Goal: Task Accomplishment & Management: Complete application form

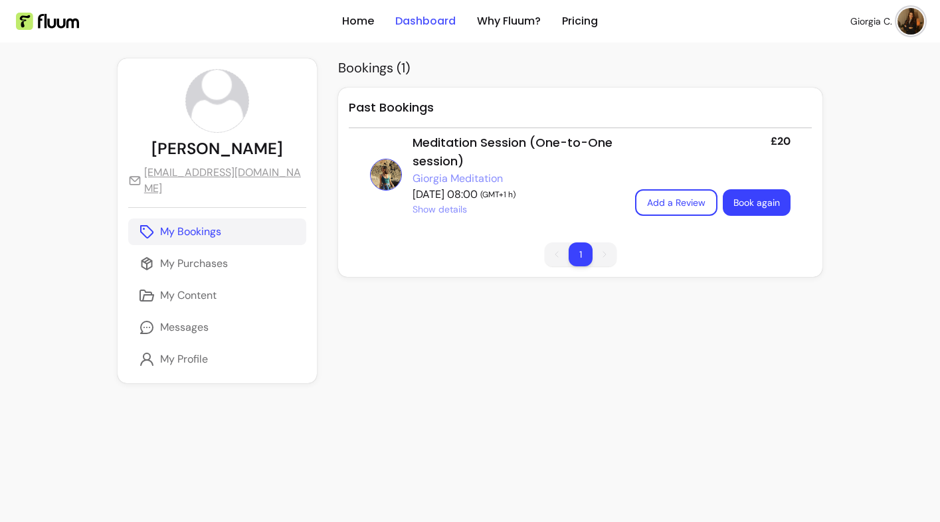
click at [434, 27] on link "Dashboard" at bounding box center [425, 21] width 60 height 16
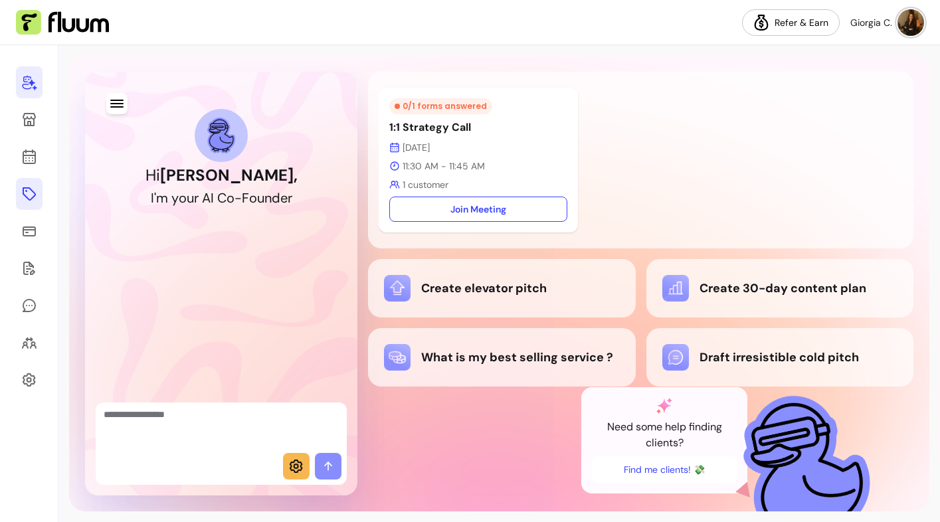
click at [37, 193] on link at bounding box center [29, 194] width 27 height 32
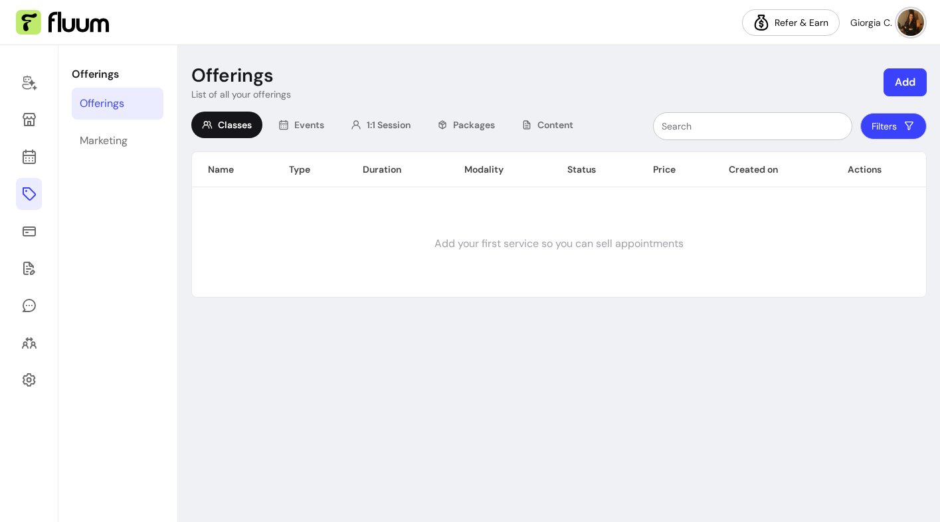
click at [900, 84] on button "Add" at bounding box center [904, 82] width 43 height 28
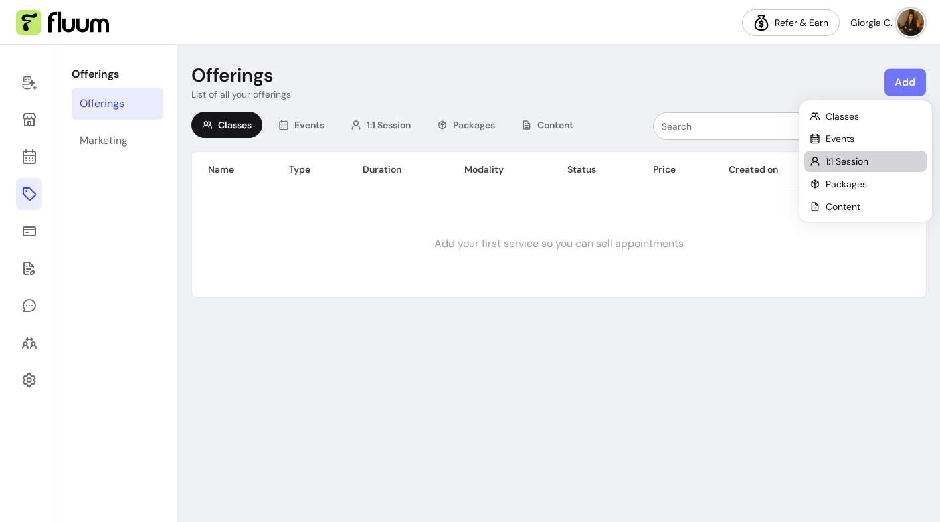
click at [871, 163] on div "1:1 Session" at bounding box center [866, 161] width 112 height 13
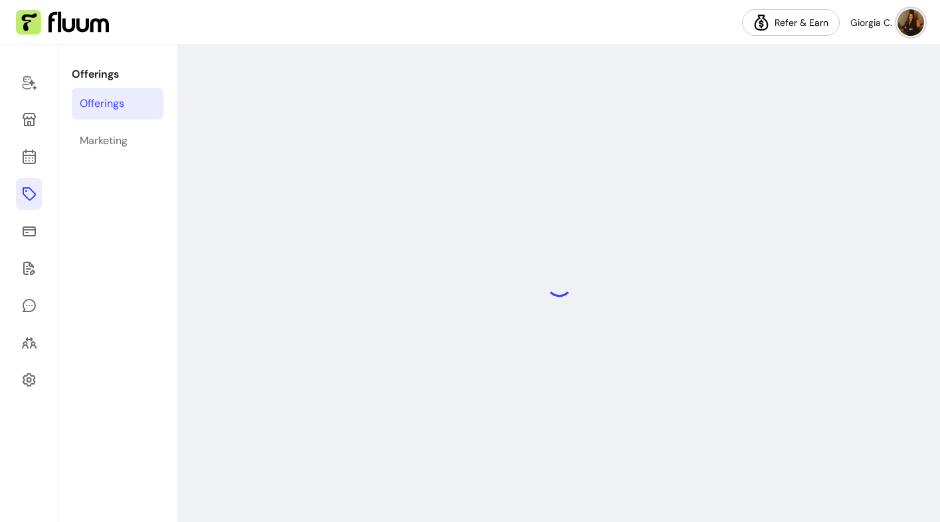
select select "***"
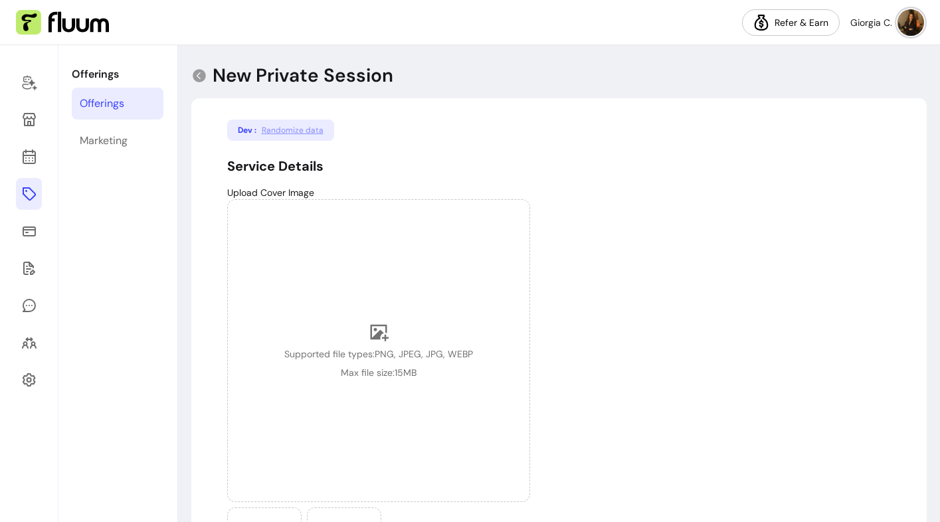
click at [295, 127] on span "Randomize data" at bounding box center [293, 130] width 62 height 11
type input "outside scholarly mmm"
select select "***"
type input "4"
type input "61"
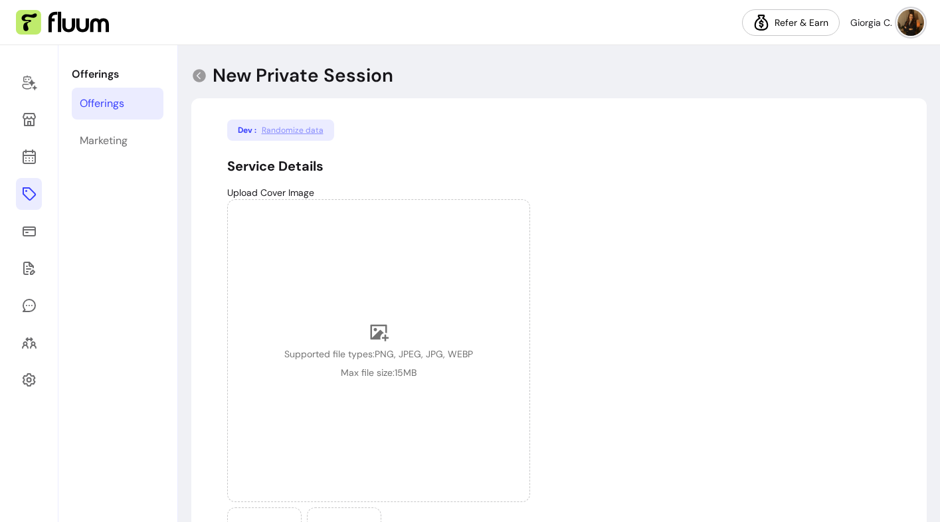
select select "******"
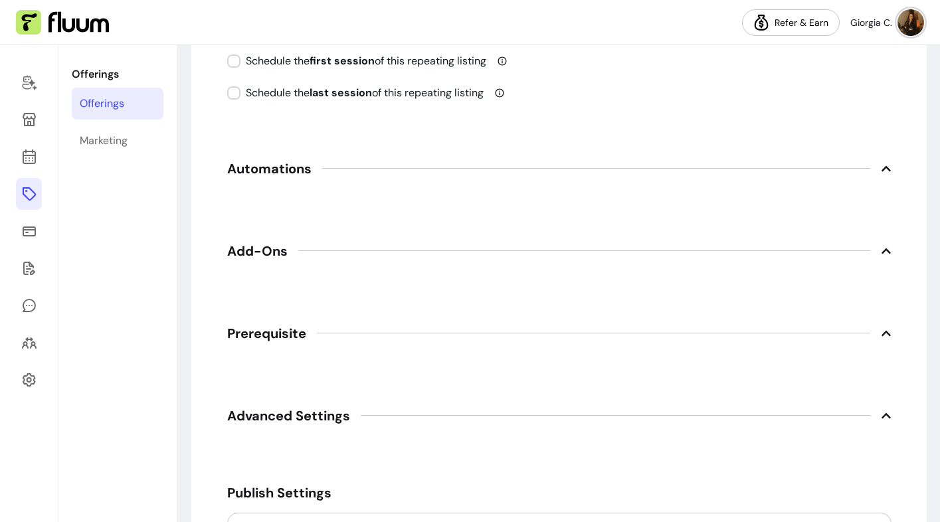
scroll to position [1844, 0]
click at [254, 262] on span "Add-Ons" at bounding box center [559, 249] width 664 height 29
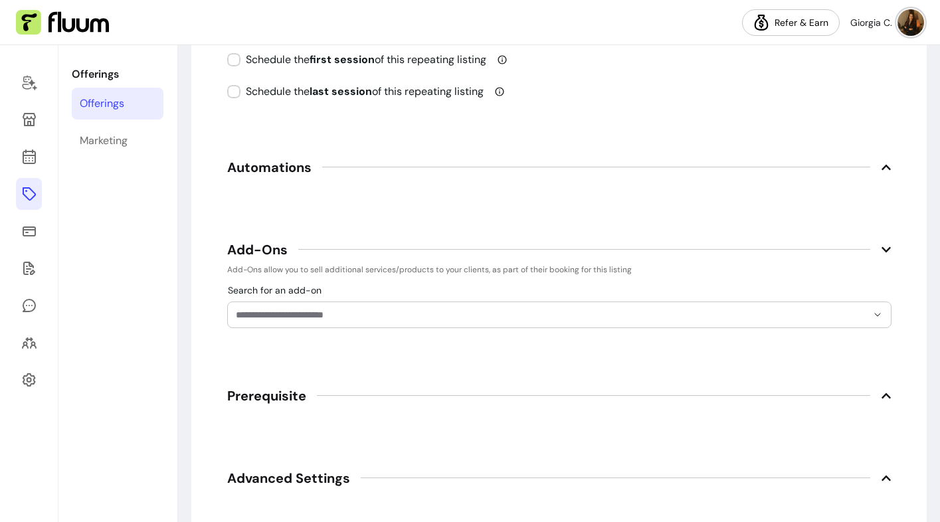
click at [254, 262] on span "Add-Ons" at bounding box center [559, 249] width 664 height 29
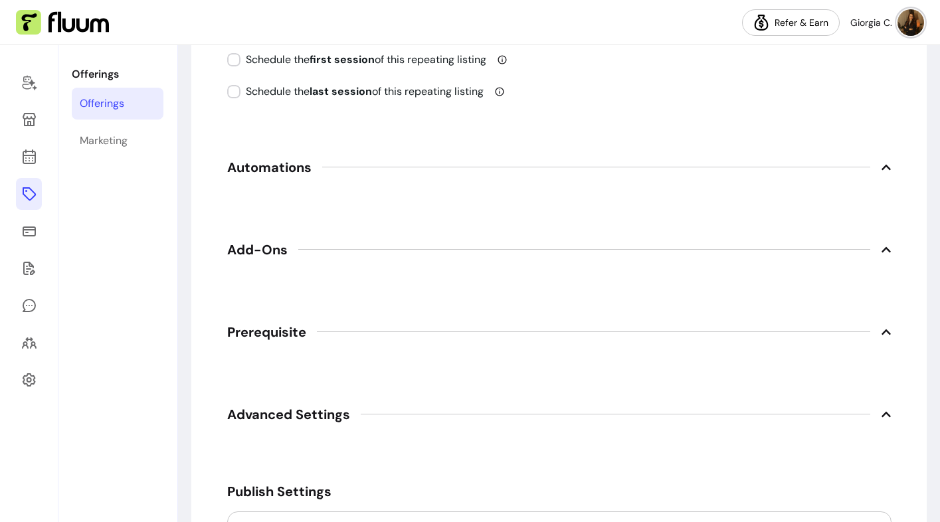
click at [262, 169] on span "Automations" at bounding box center [269, 167] width 84 height 19
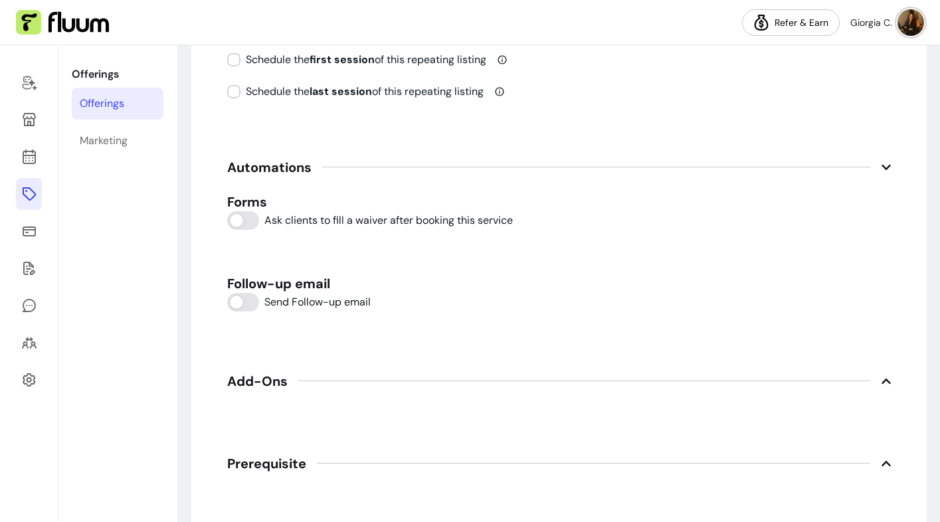
click at [262, 169] on span "Automations" at bounding box center [269, 167] width 84 height 19
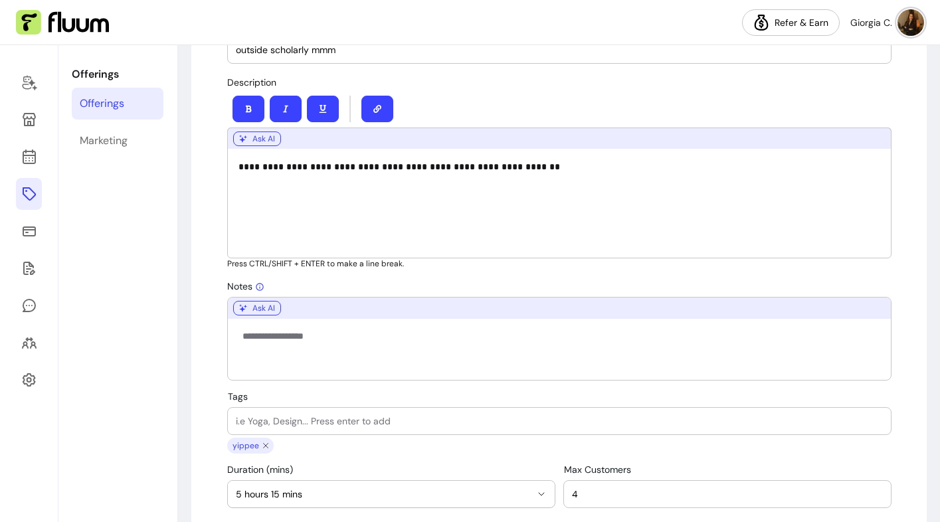
scroll to position [592, 0]
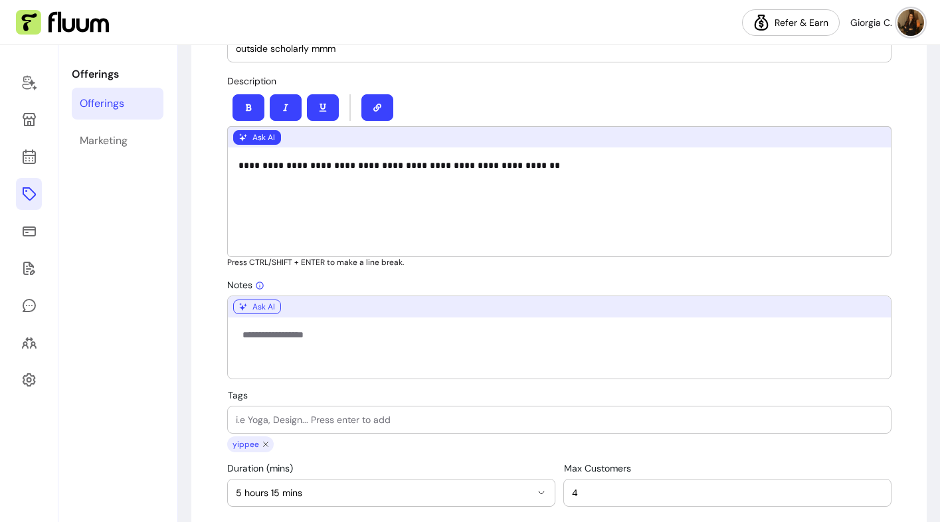
click at [262, 137] on button "Ask AI" at bounding box center [257, 137] width 48 height 15
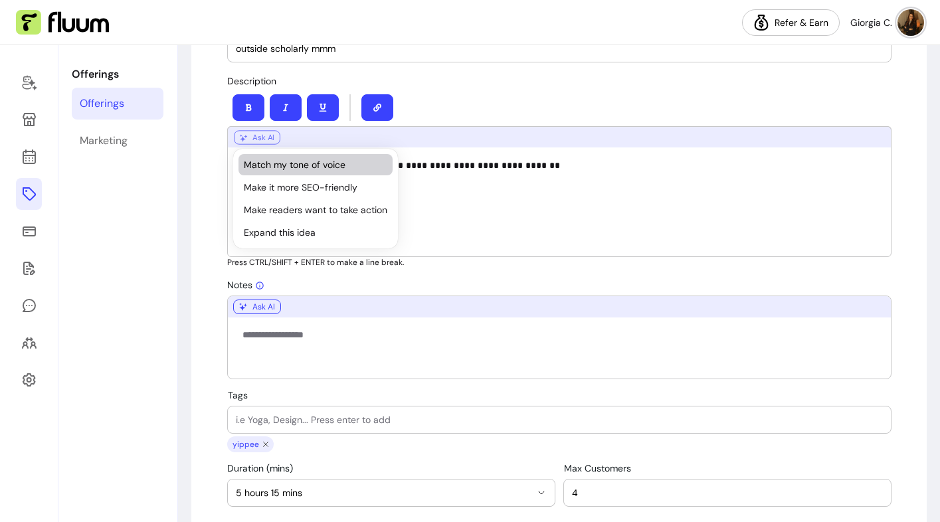
click at [280, 164] on span "Match my tone of voice" at bounding box center [315, 164] width 143 height 13
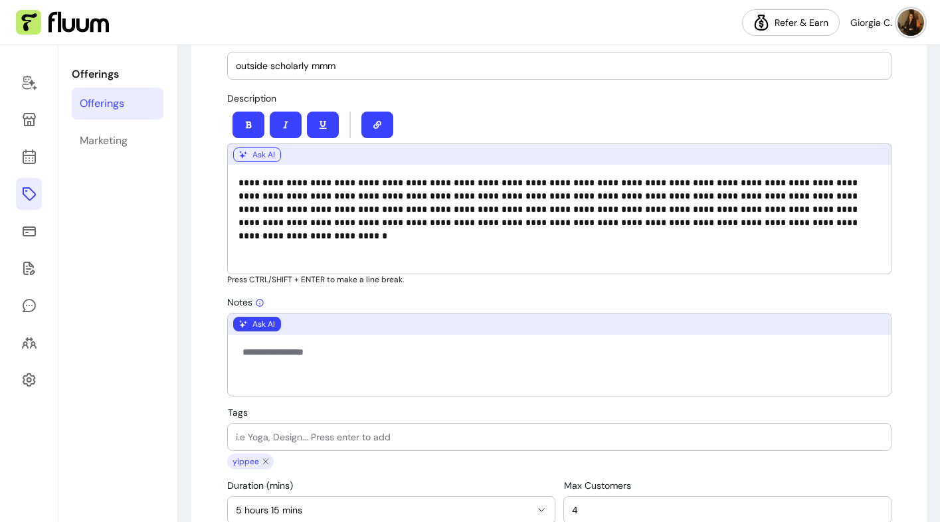
scroll to position [590, 0]
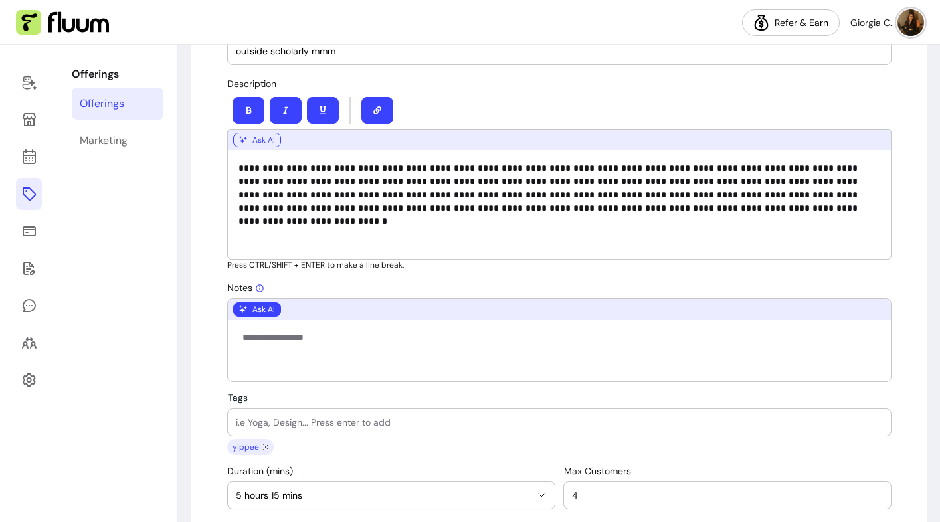
click at [256, 308] on button "Ask AI" at bounding box center [257, 309] width 48 height 15
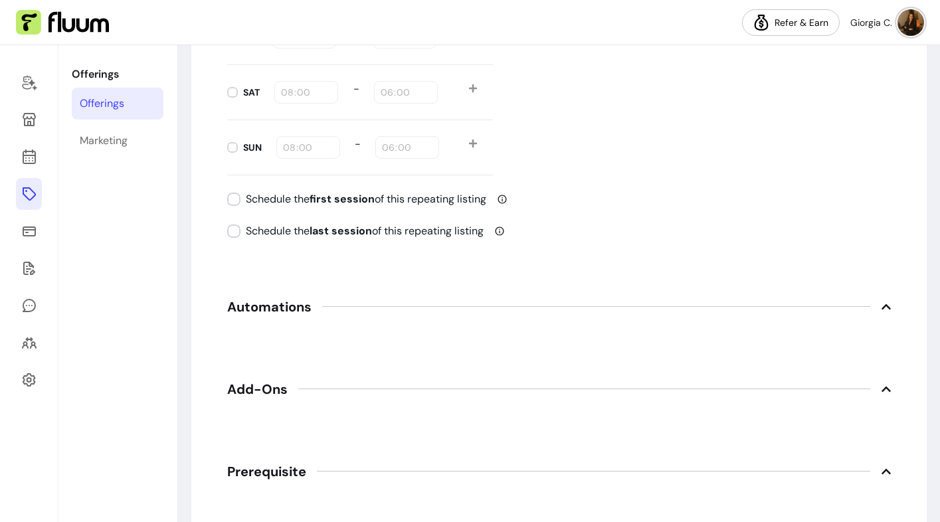
scroll to position [1704, 0]
click at [608, 472] on span "Prerequisite" at bounding box center [559, 471] width 664 height 29
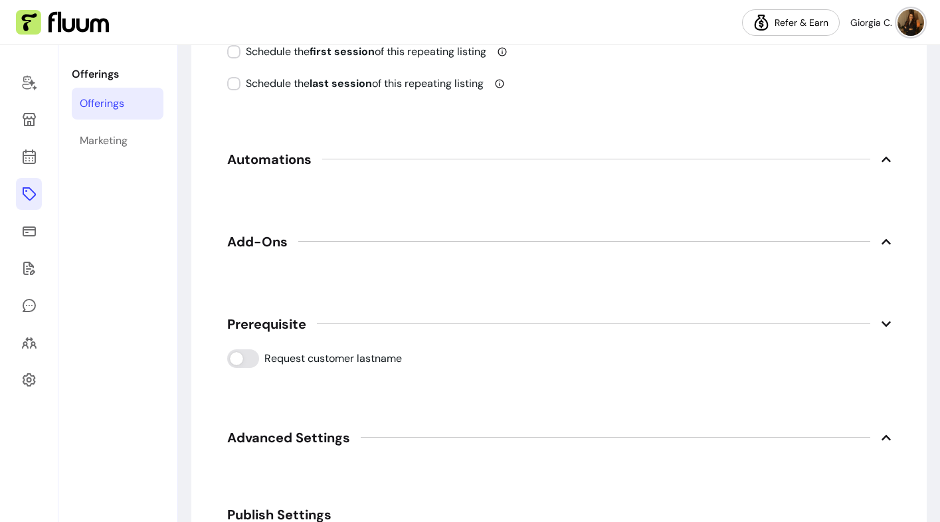
scroll to position [1853, 0]
